Goal: Navigation & Orientation: Find specific page/section

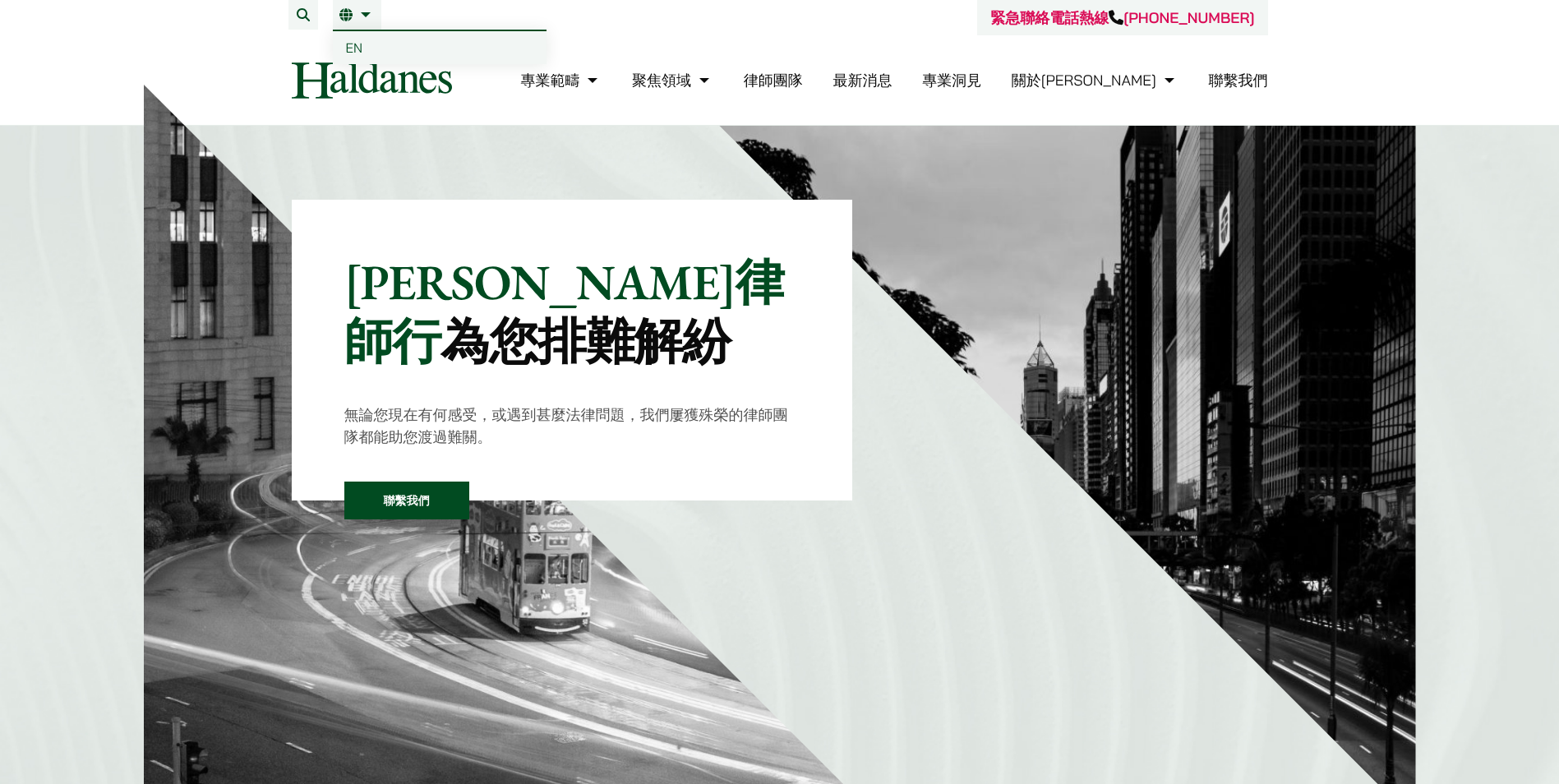
click at [351, 55] on span "EN" at bounding box center [354, 48] width 18 height 17
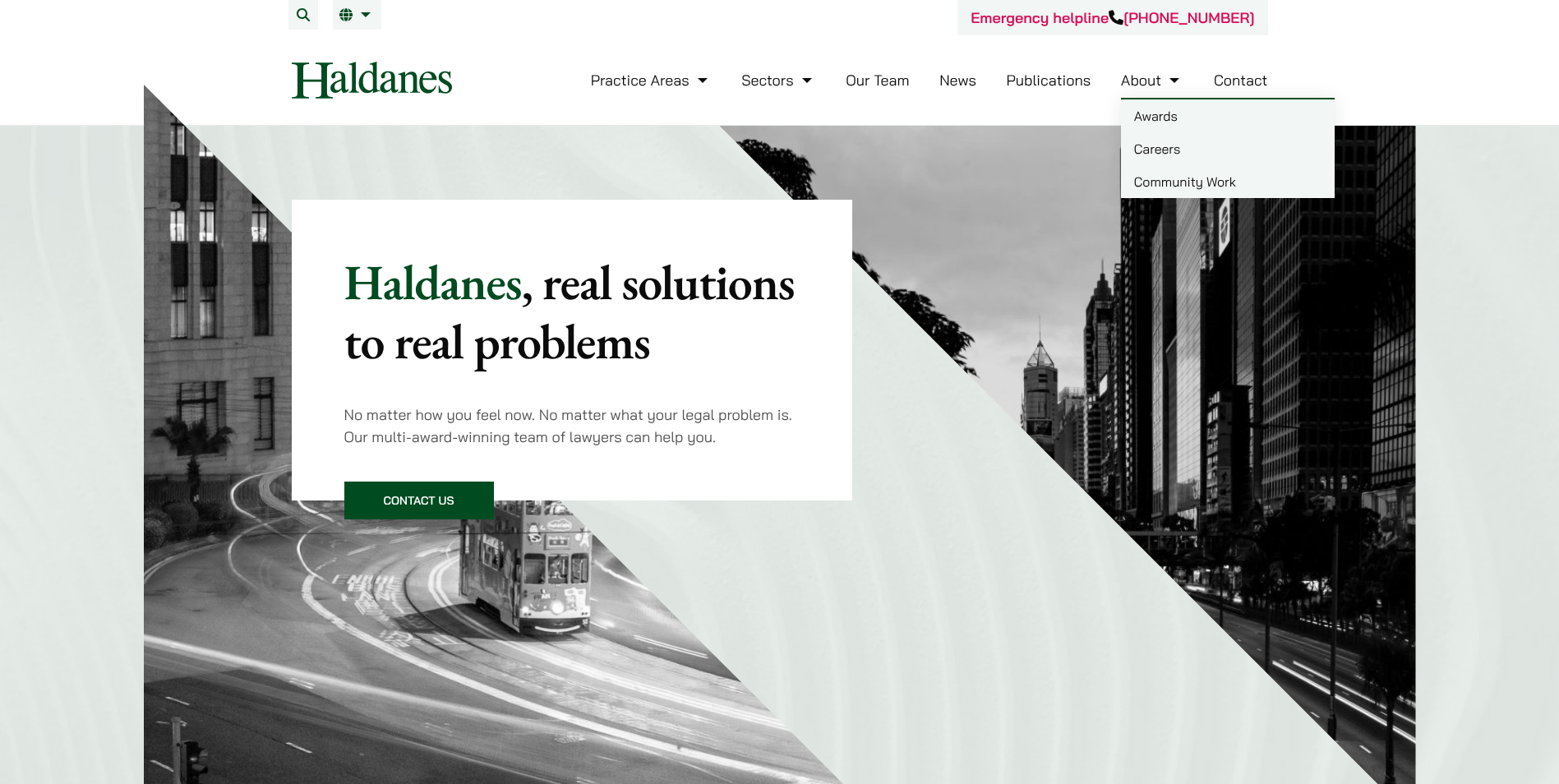
click at [1151, 176] on link "Community Work" at bounding box center [1228, 181] width 214 height 33
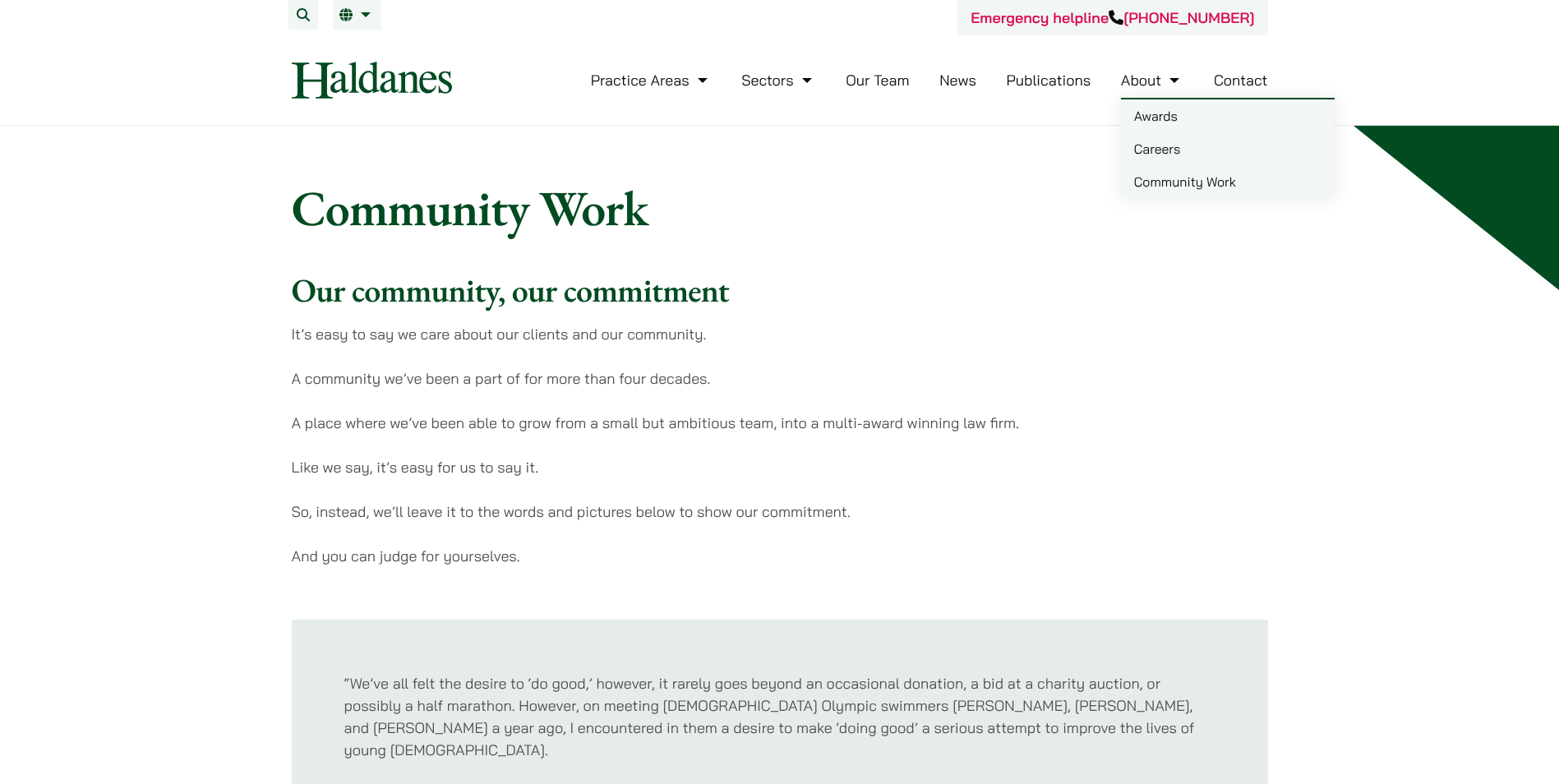
click at [1127, 122] on link "Awards" at bounding box center [1228, 115] width 214 height 33
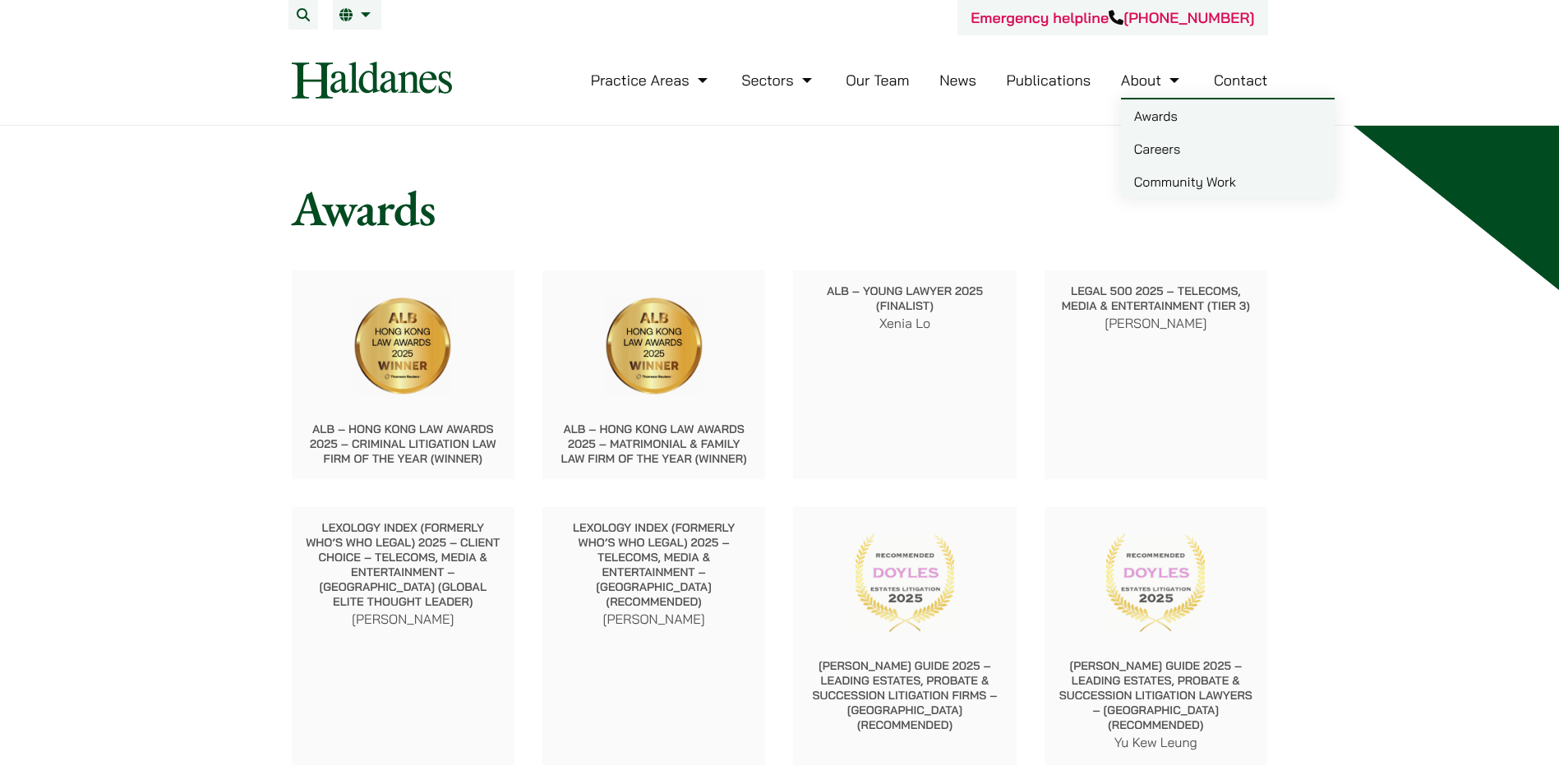
click at [1150, 149] on link "Careers" at bounding box center [1228, 148] width 214 height 33
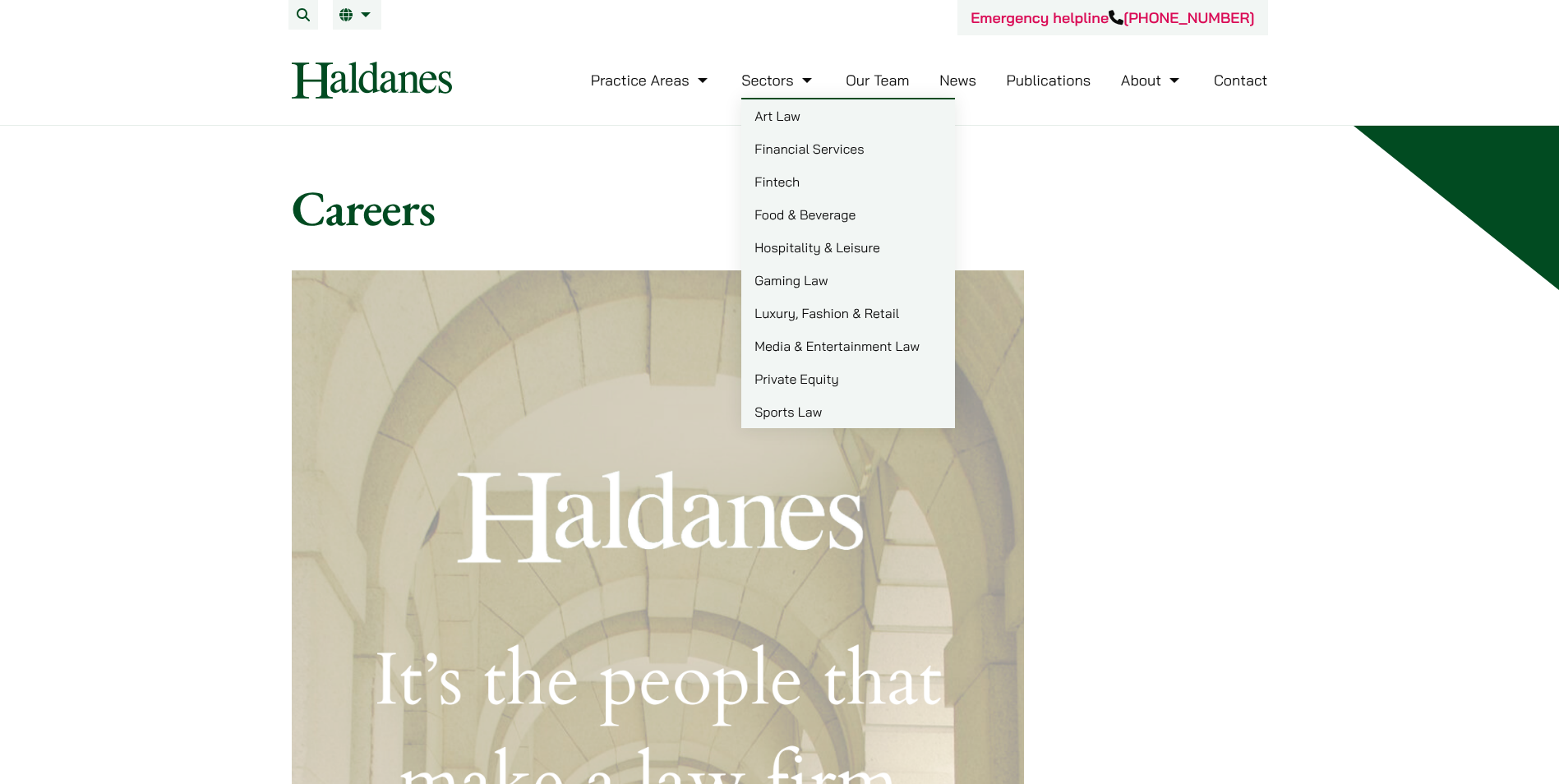
click at [803, 80] on link "Sectors" at bounding box center [778, 80] width 74 height 19
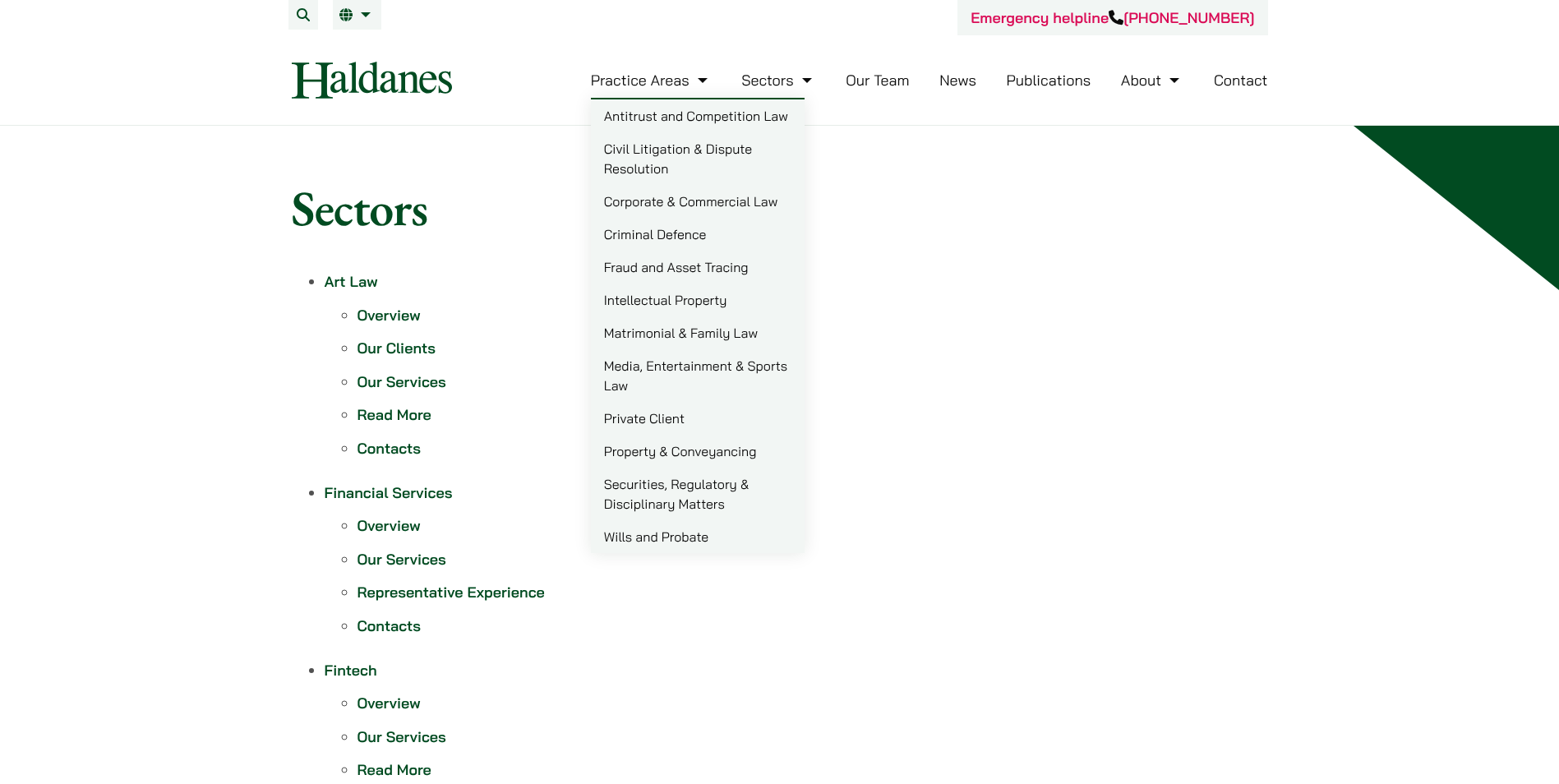
click at [645, 78] on link "Practice Areas" at bounding box center [651, 80] width 121 height 19
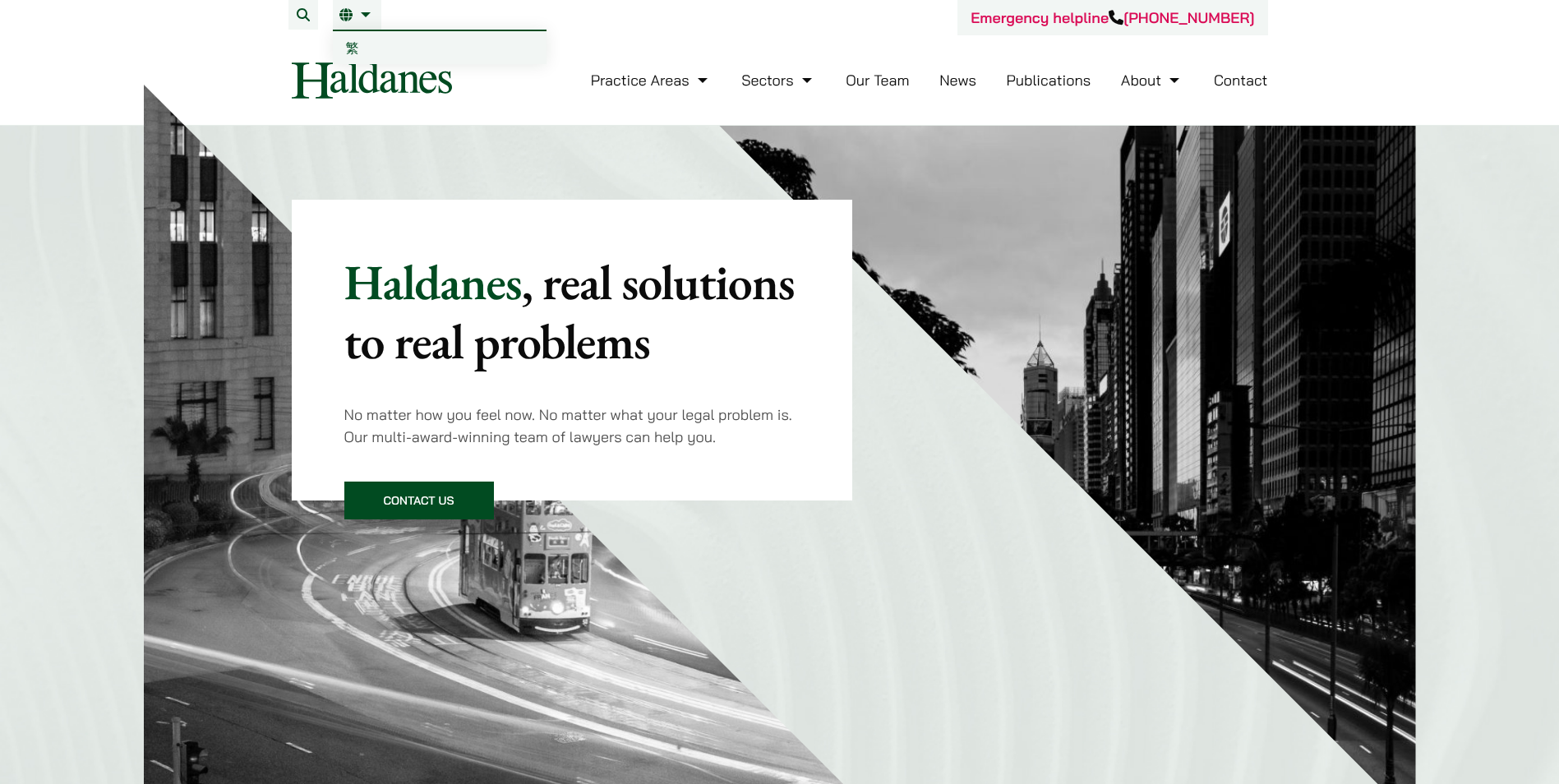
click at [347, 26] on li "EN 繁" at bounding box center [357, 14] width 48 height 29
click at [351, 43] on span "繁" at bounding box center [352, 48] width 13 height 17
